Goal: Find specific page/section: Find specific page/section

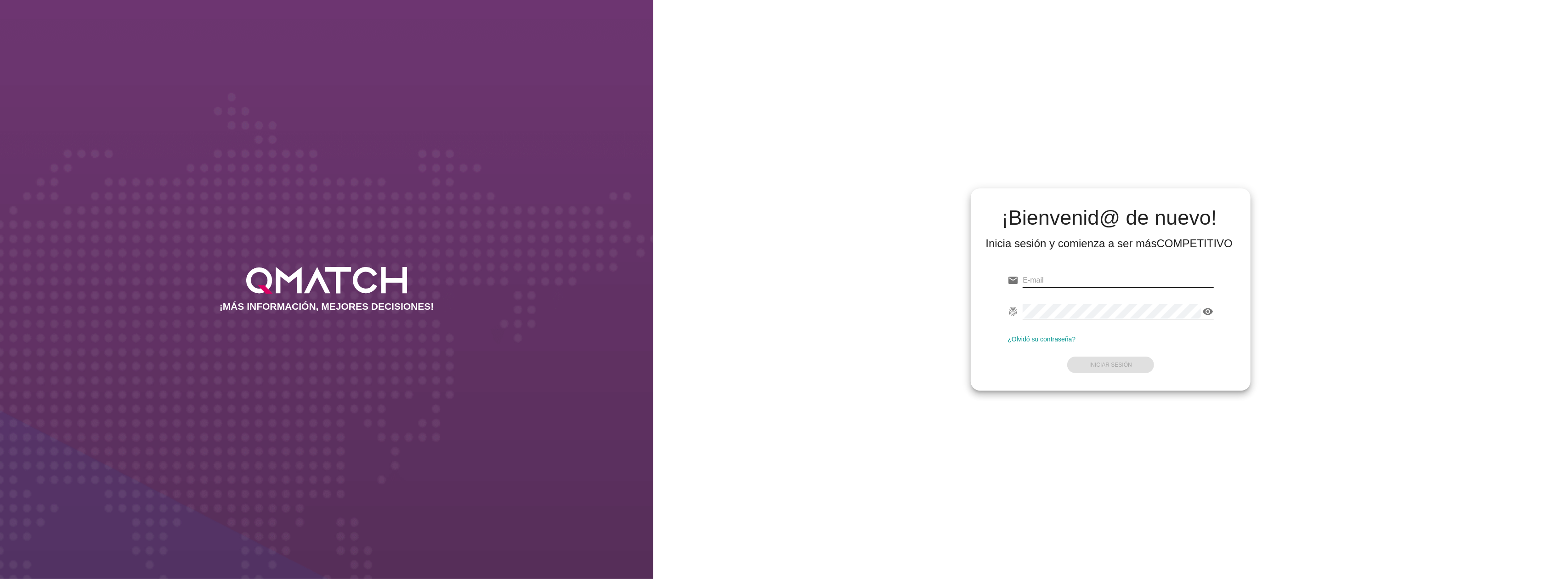
click at [1107, 278] on input "email" at bounding box center [1118, 280] width 191 height 15
type input "[EMAIL_ADDRESS][DOMAIN_NAME]"
click at [1123, 365] on strong "Iniciar Sesión" at bounding box center [1111, 365] width 43 height 7
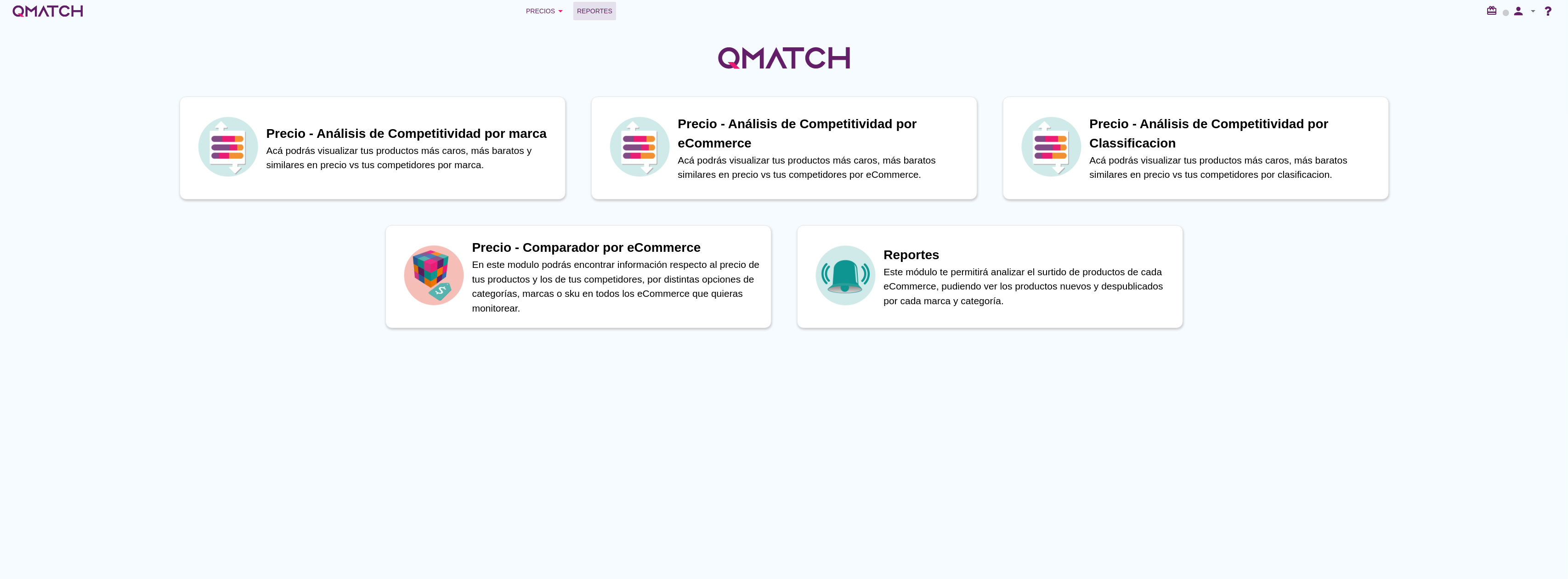
click at [593, 12] on span "Reportes" at bounding box center [595, 11] width 35 height 11
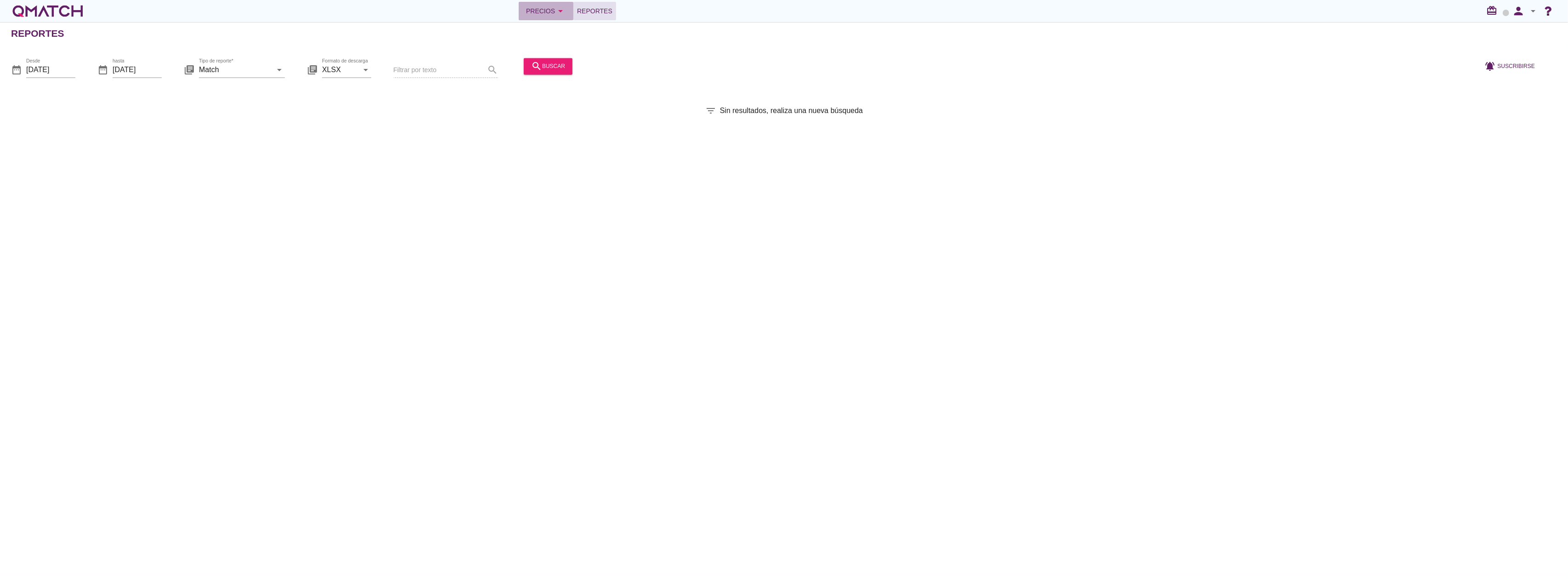
click at [541, 2] on button "Precios arrow_drop_down" at bounding box center [546, 11] width 55 height 18
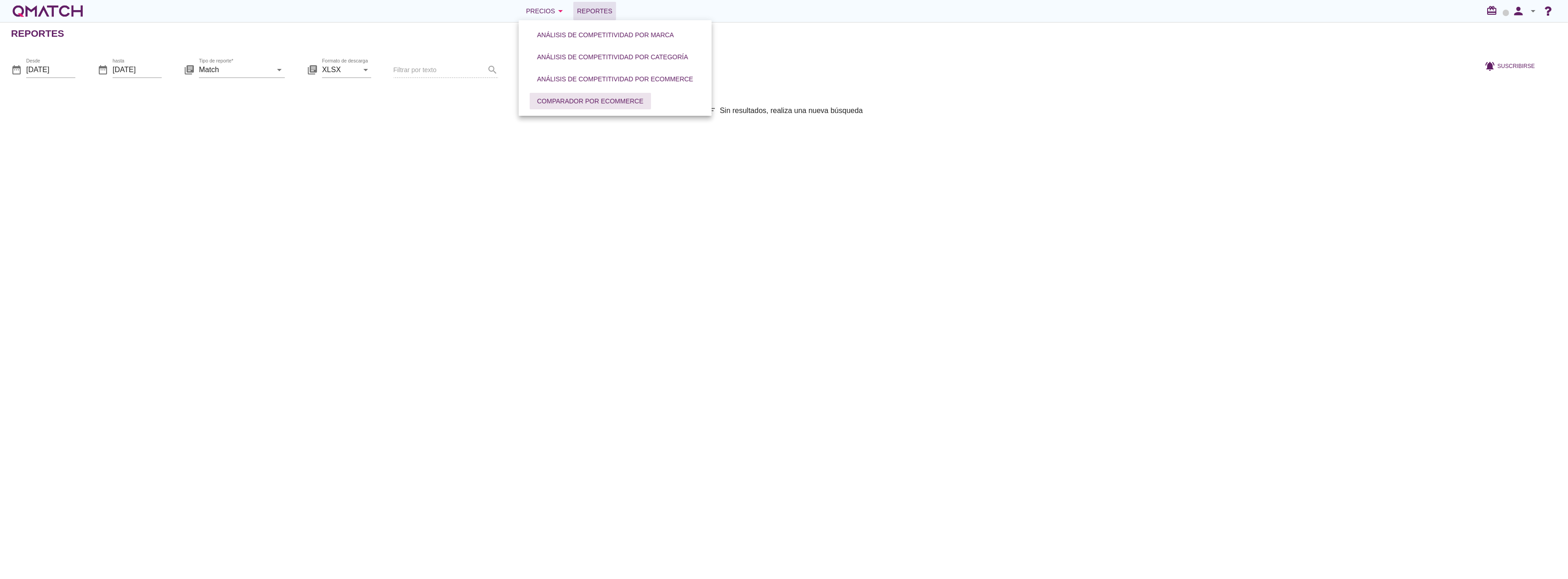
click at [542, 105] on div "Comparador por eCommerce" at bounding box center [590, 101] width 107 height 10
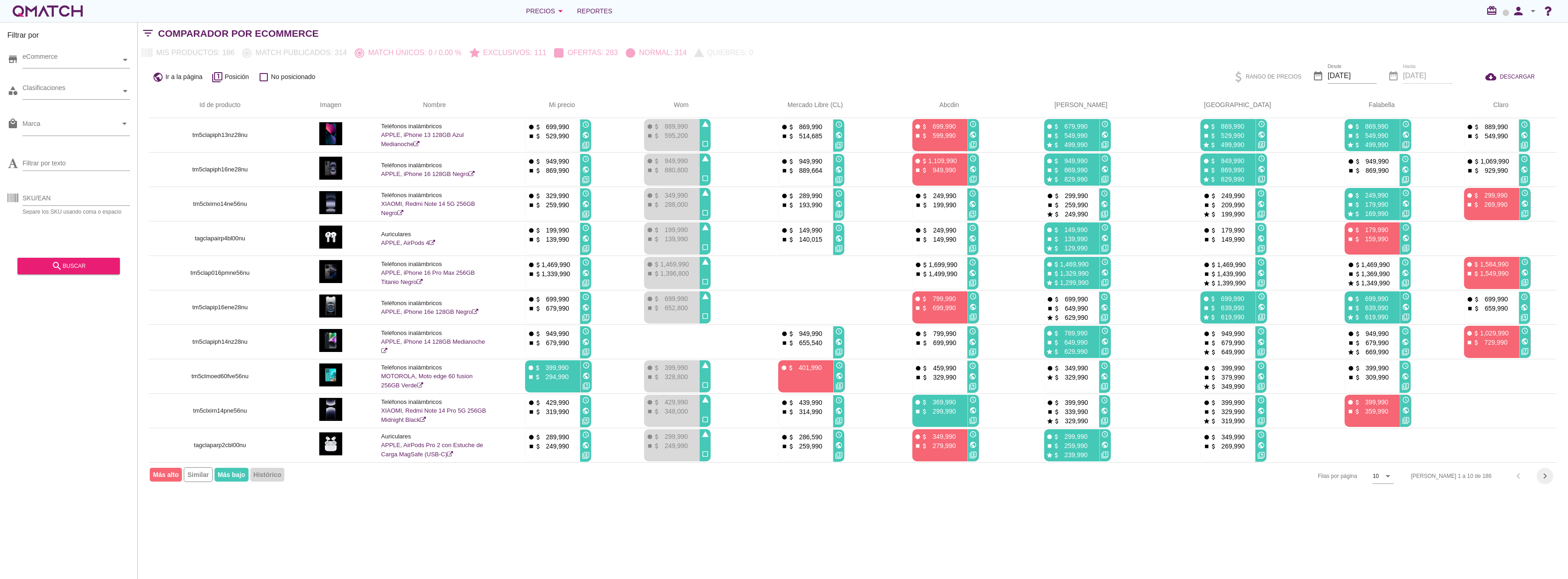
click at [1544, 479] on icon "chevron_right" at bounding box center [1545, 476] width 11 height 11
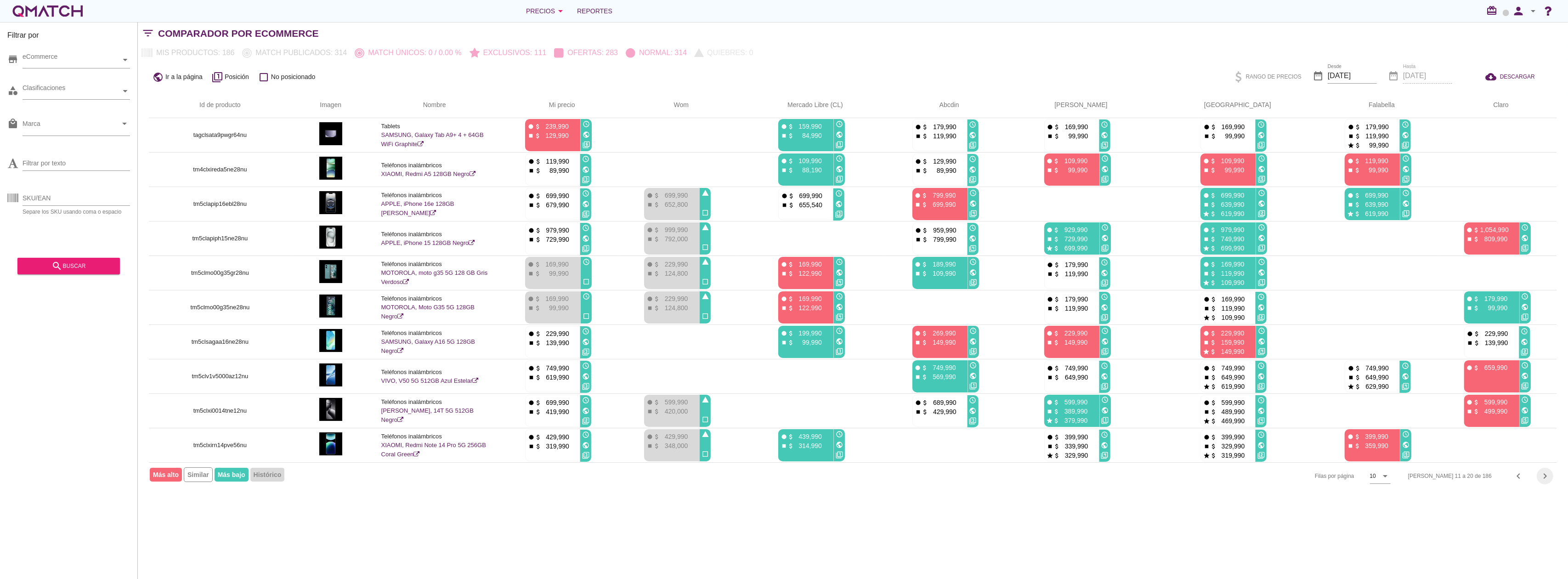
click at [1542, 473] on icon "chevron_right" at bounding box center [1545, 476] width 11 height 11
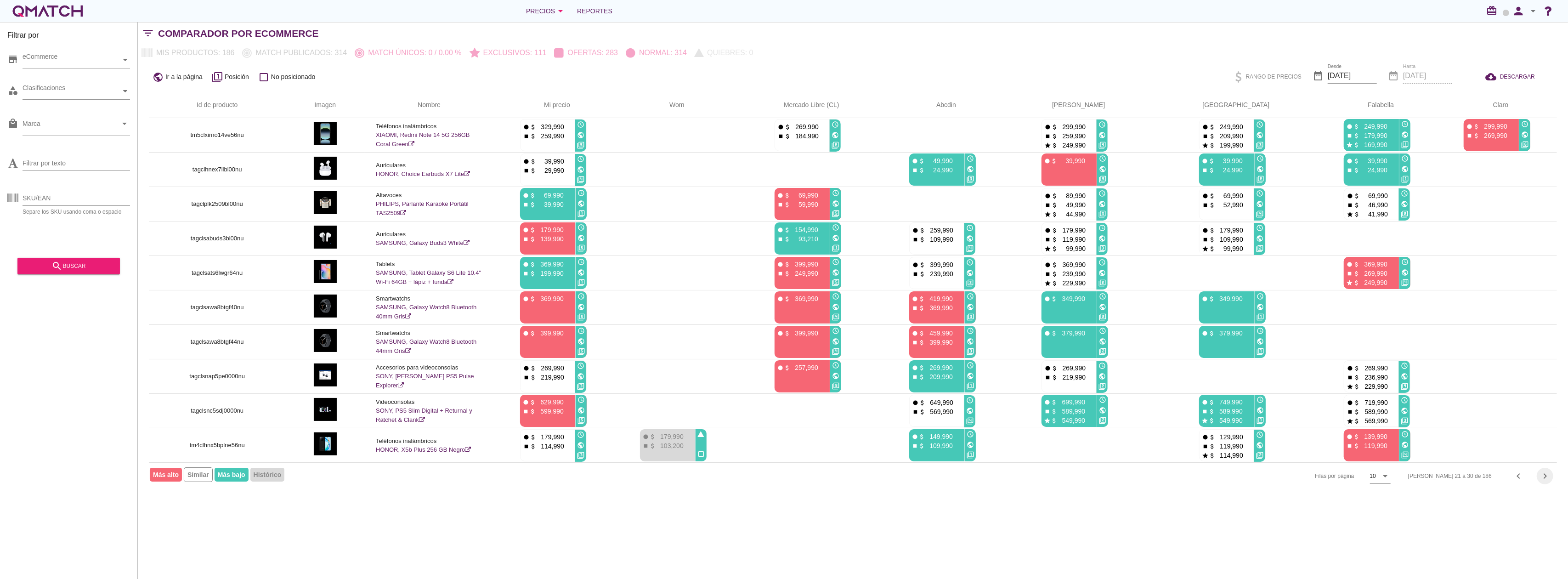
click at [1542, 473] on icon "chevron_right" at bounding box center [1545, 476] width 11 height 11
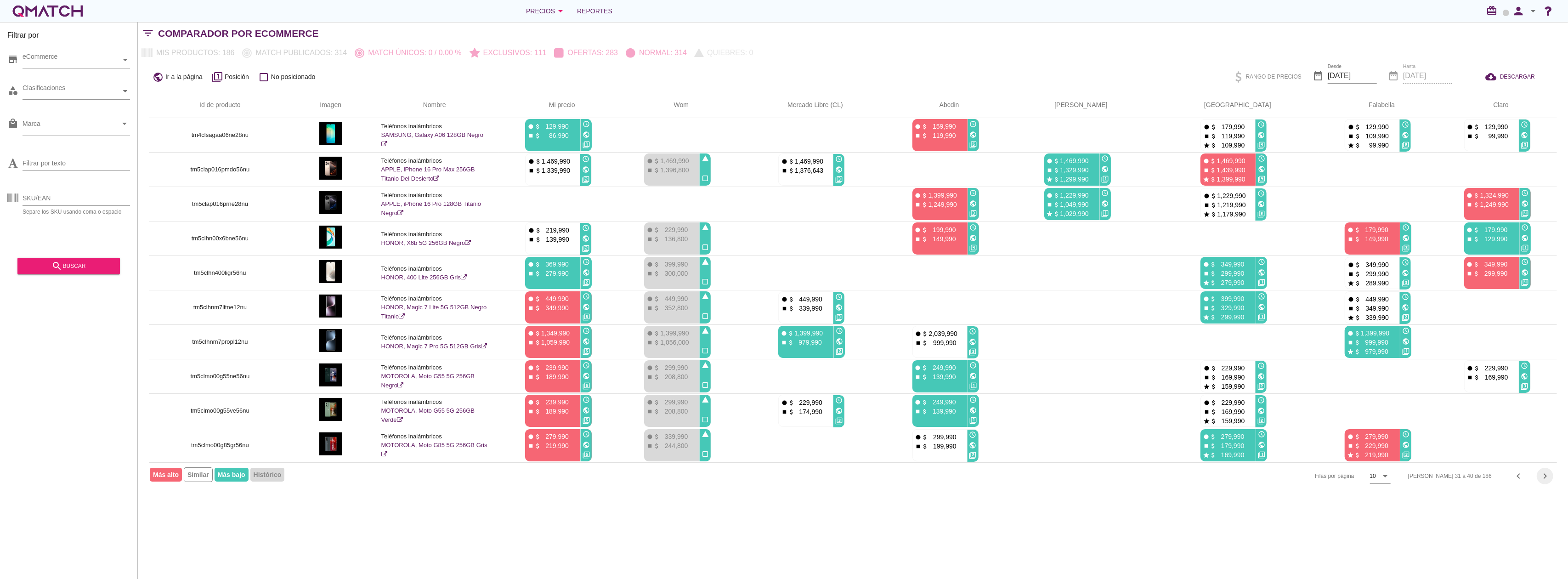
click at [1544, 482] on icon "chevron_right" at bounding box center [1545, 476] width 11 height 11
